Goal: Navigation & Orientation: Find specific page/section

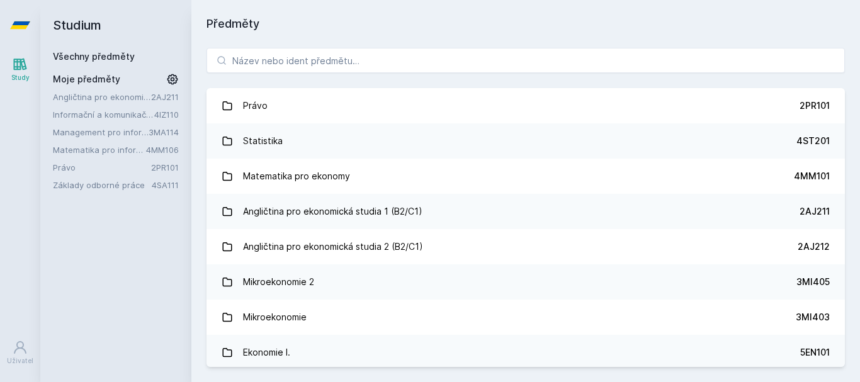
click at [100, 164] on link "Právo" at bounding box center [102, 167] width 98 height 13
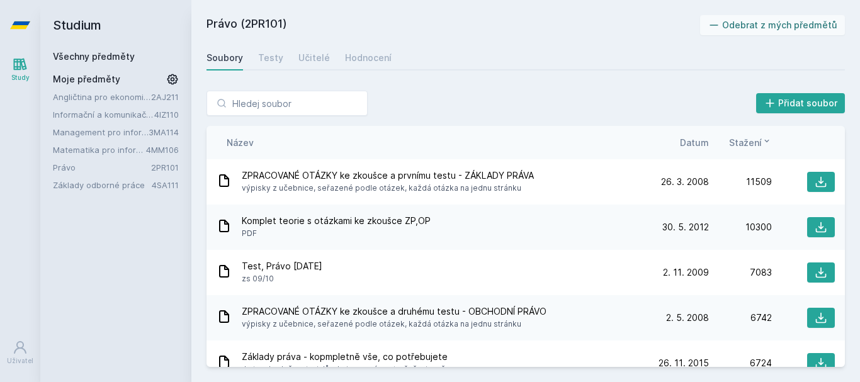
click at [692, 135] on div "Název Datum Stažení" at bounding box center [526, 142] width 639 height 33
click at [695, 142] on span "Datum" at bounding box center [694, 142] width 29 height 13
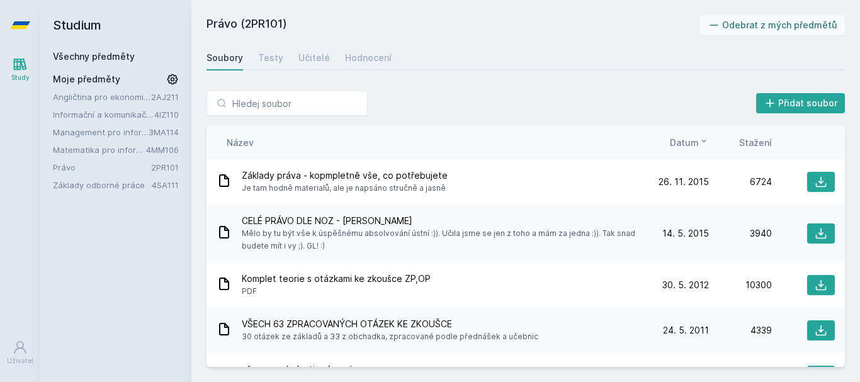
click at [694, 137] on span "Datum" at bounding box center [684, 142] width 29 height 13
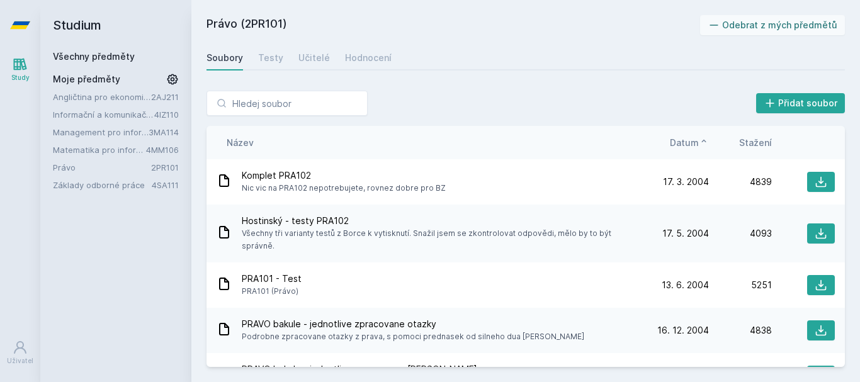
click at [694, 137] on span "Datum" at bounding box center [684, 142] width 29 height 13
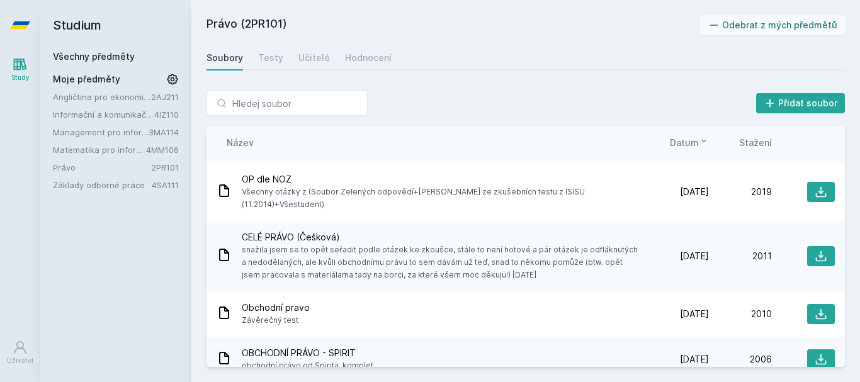
scroll to position [4104, 0]
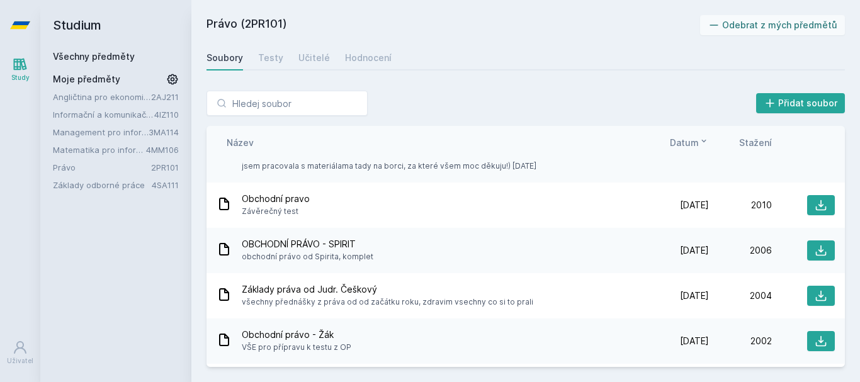
drag, startPoint x: 846, startPoint y: 354, endPoint x: 845, endPoint y: 360, distance: 6.4
click at [845, 360] on div "Přidat soubor Řazení: Název Datum Stažení Název Datum Stažení Základy práva - k…" at bounding box center [525, 229] width 669 height 307
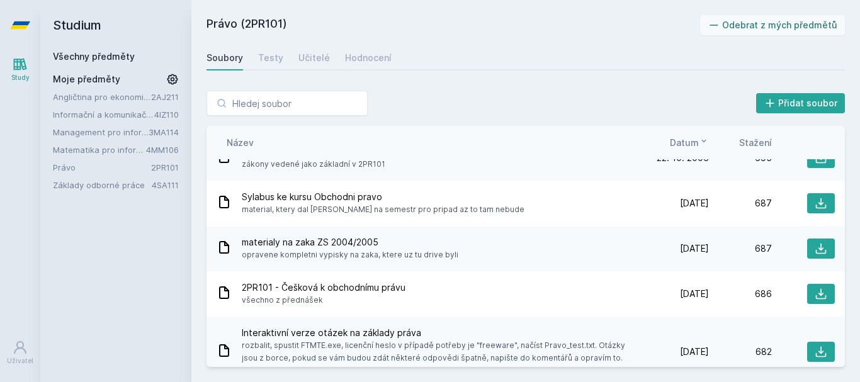
scroll to position [19642, 0]
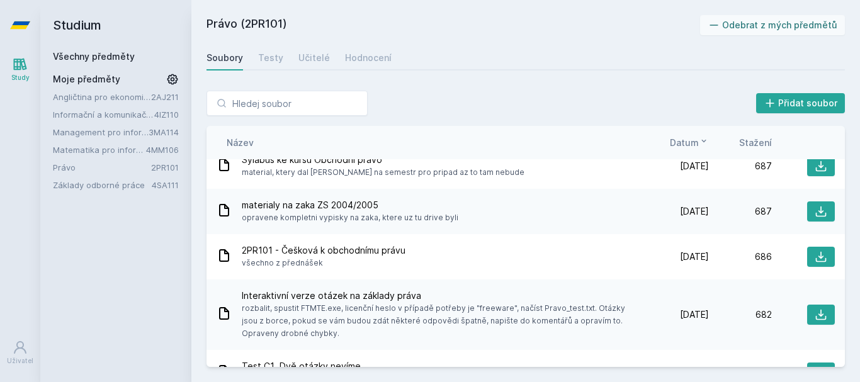
click at [700, 140] on icon at bounding box center [704, 141] width 10 height 10
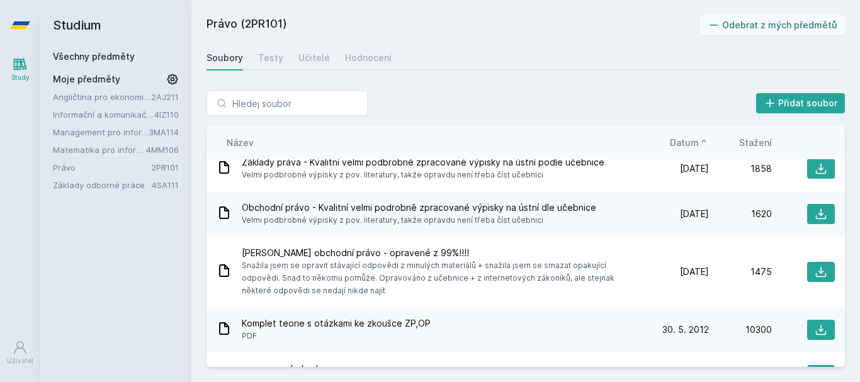
scroll to position [19717, 0]
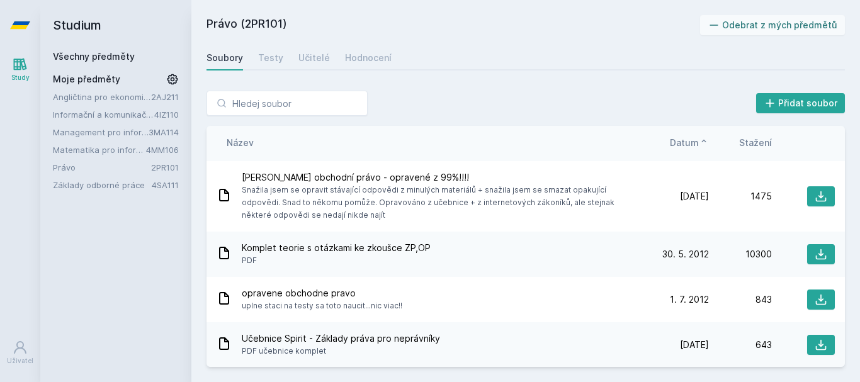
click at [700, 140] on icon at bounding box center [704, 141] width 10 height 10
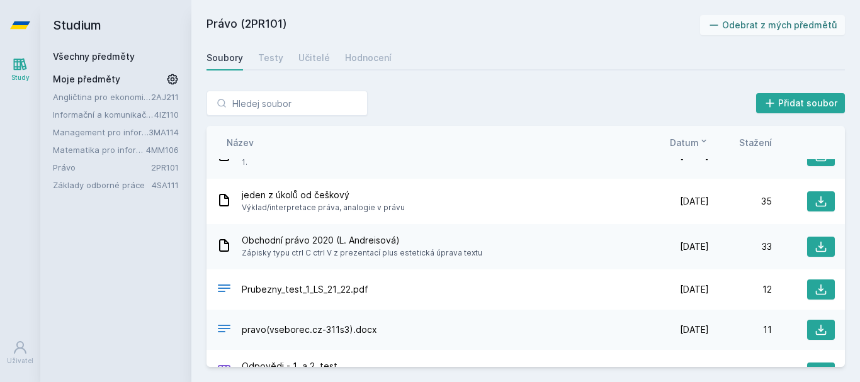
scroll to position [38568, 0]
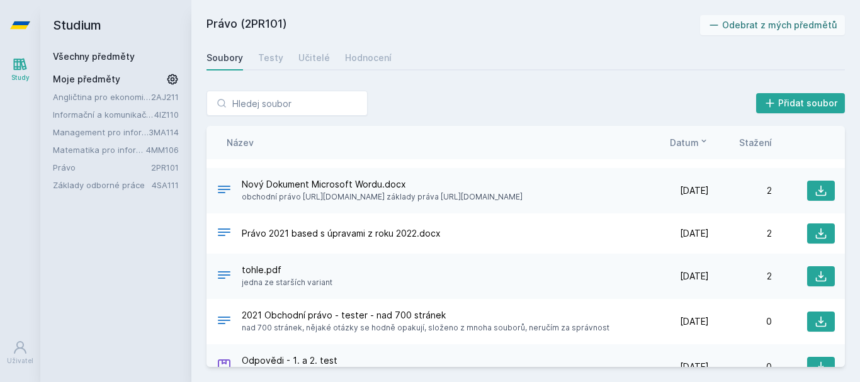
click at [697, 139] on span "Datum" at bounding box center [684, 142] width 29 height 13
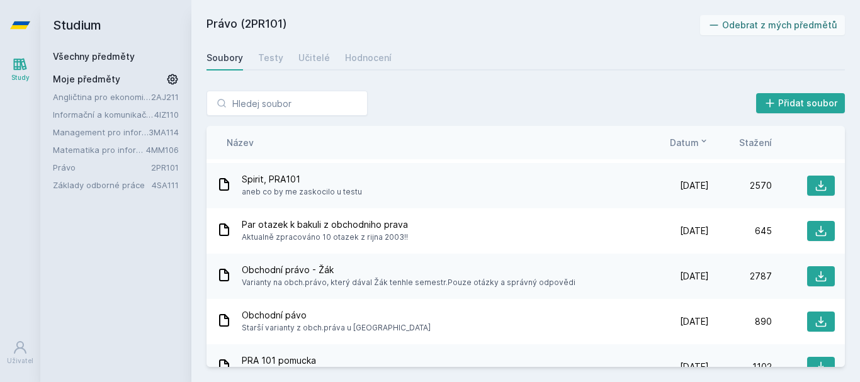
scroll to position [0, 0]
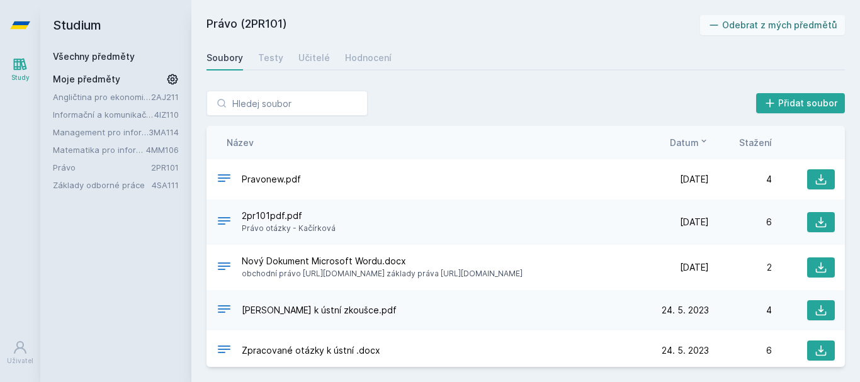
click at [568, 79] on div "Přidat soubor Řazení: Název Datum Stažení Název Datum Stažení Pravonew.pdf [DAT…" at bounding box center [525, 229] width 669 height 307
click at [636, 98] on div "Přidat soubor" at bounding box center [526, 103] width 639 height 25
